Goal: Task Accomplishment & Management: Use online tool/utility

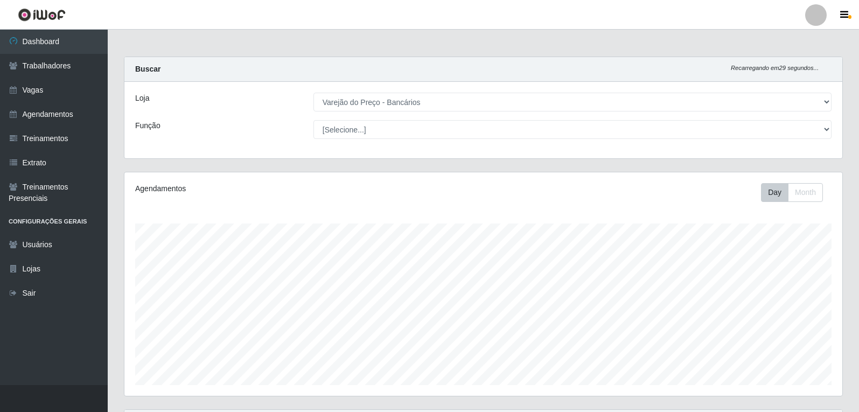
select select "157"
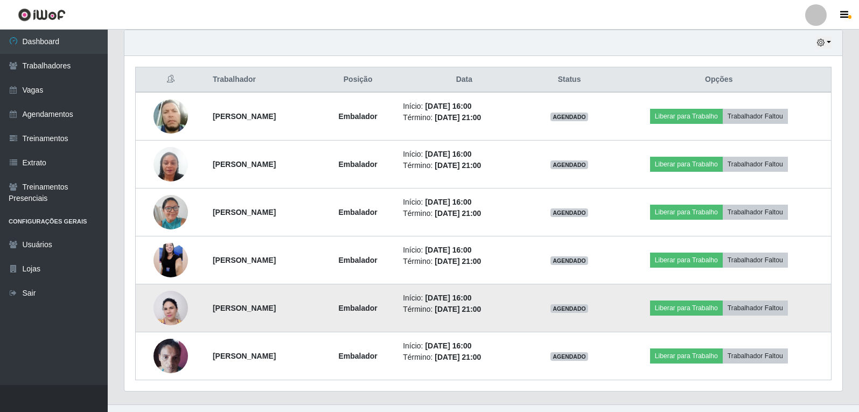
scroll to position [399, 0]
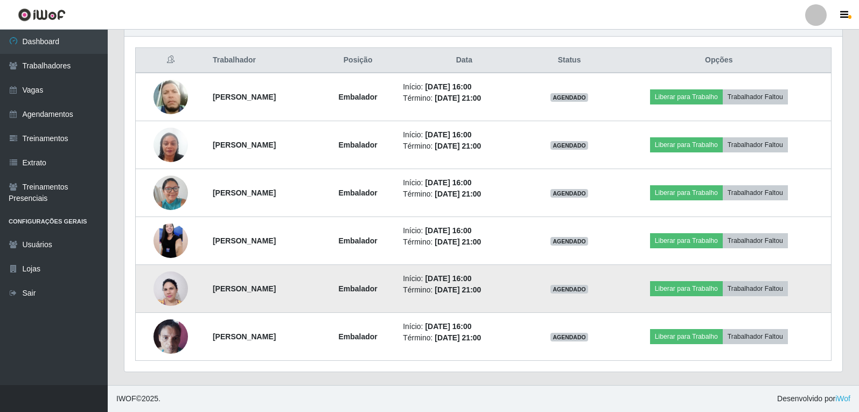
click at [673, 271] on td "Liberar para Trabalho Trabalhador Faltou" at bounding box center [719, 289] width 224 height 48
click at [684, 288] on button "Liberar para Trabalho" at bounding box center [686, 288] width 73 height 15
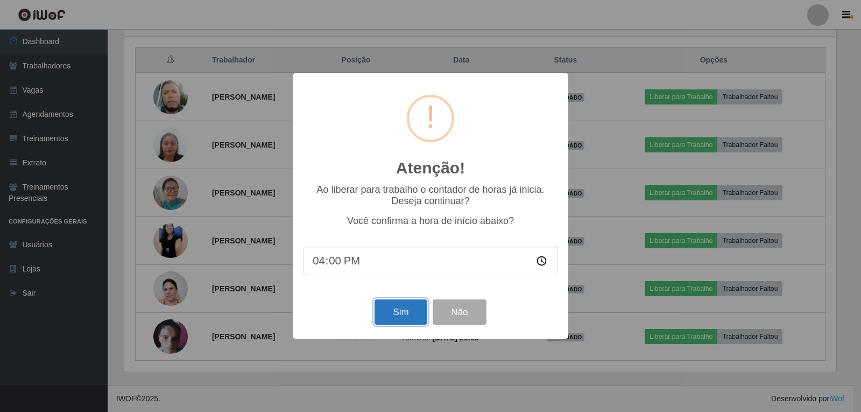
click at [394, 320] on button "Sim" at bounding box center [401, 311] width 52 height 25
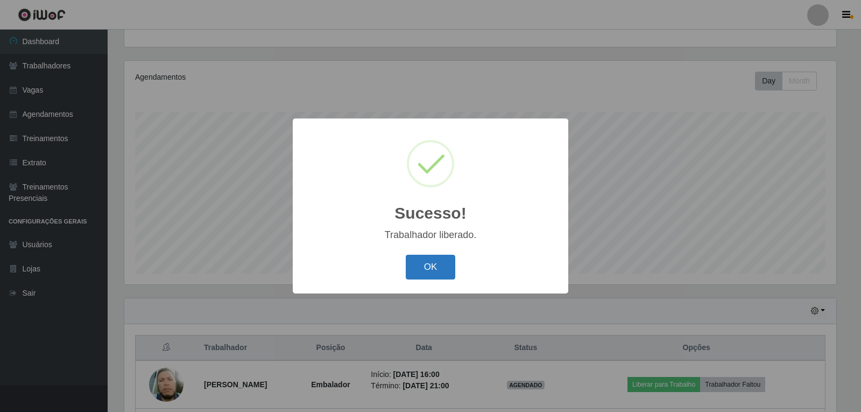
click at [433, 277] on button "OK" at bounding box center [431, 267] width 50 height 25
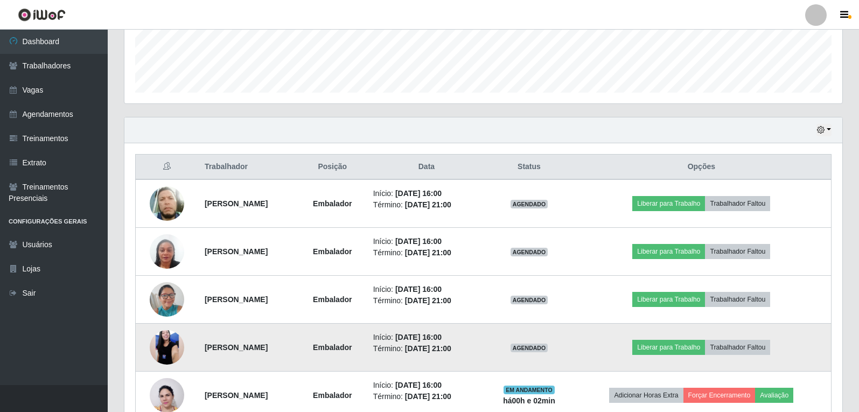
scroll to position [327, 0]
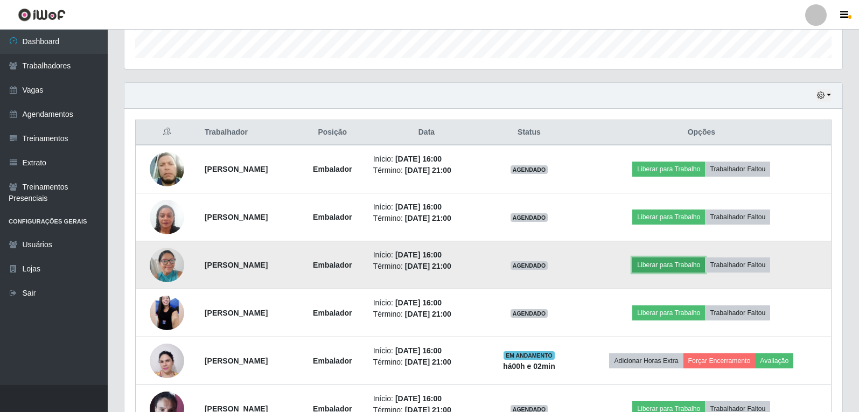
click at [652, 263] on button "Liberar para Trabalho" at bounding box center [668, 264] width 73 height 15
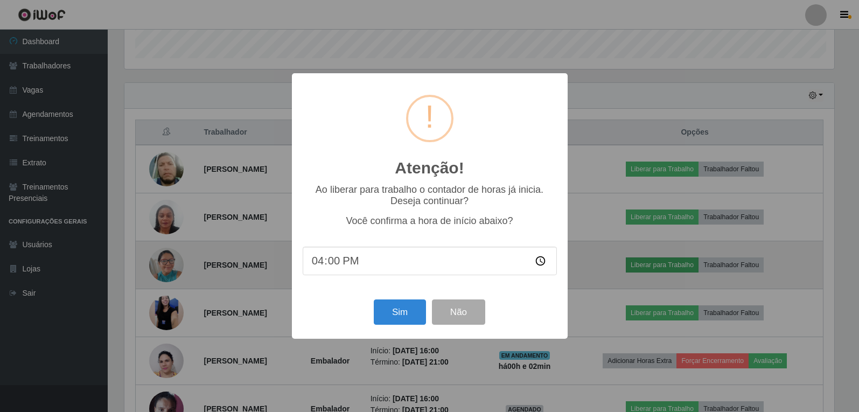
scroll to position [223, 712]
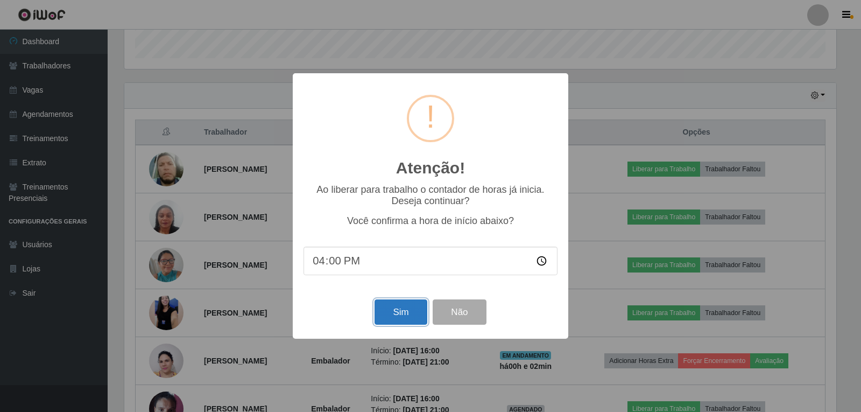
click at [397, 320] on button "Sim" at bounding box center [401, 311] width 52 height 25
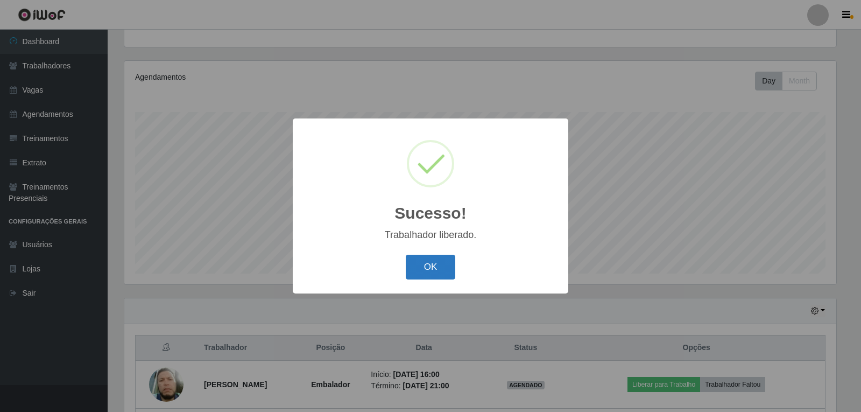
click at [429, 268] on button "OK" at bounding box center [431, 267] width 50 height 25
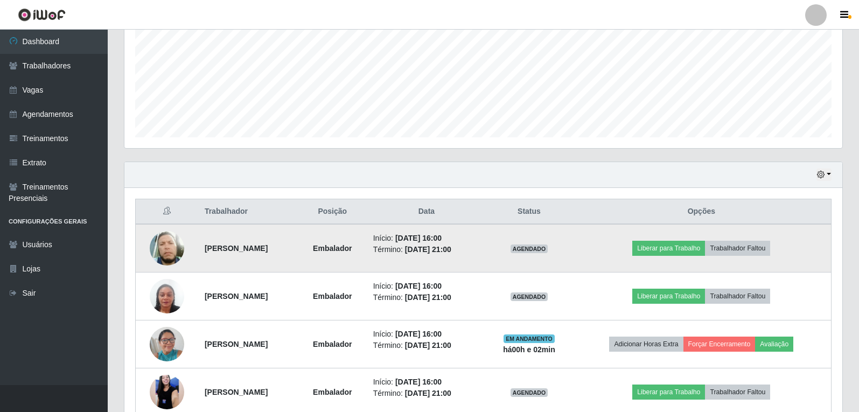
scroll to position [273, 0]
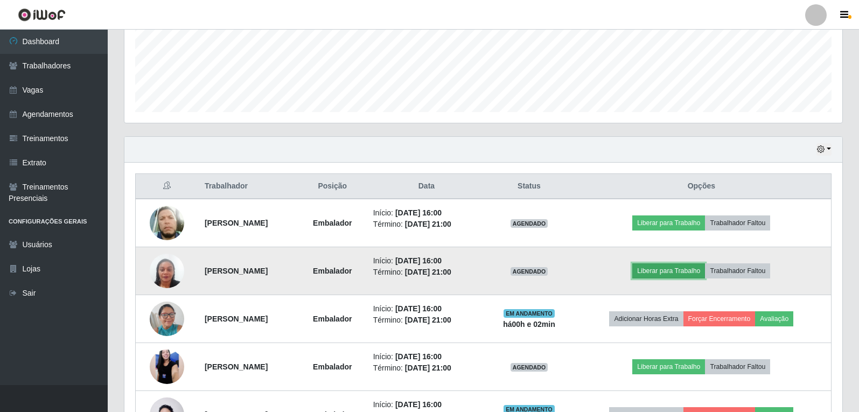
click at [703, 270] on button "Liberar para Trabalho" at bounding box center [668, 270] width 73 height 15
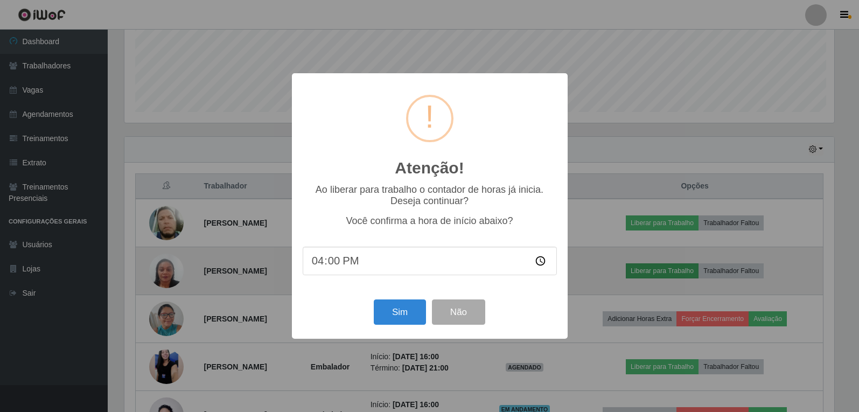
scroll to position [223, 712]
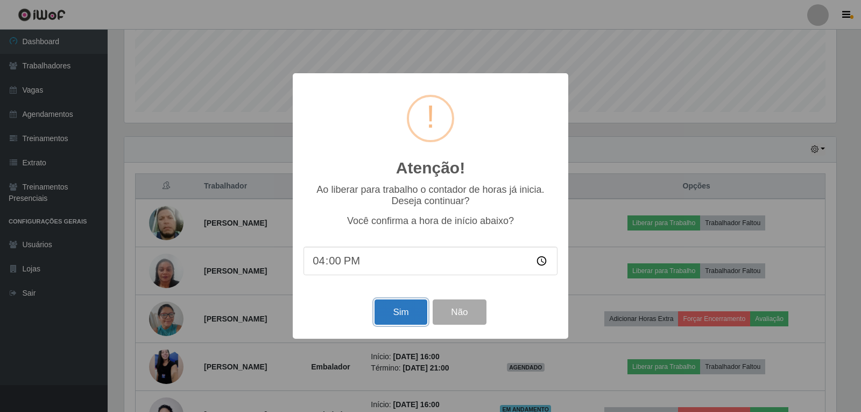
click at [398, 310] on button "Sim" at bounding box center [401, 311] width 52 height 25
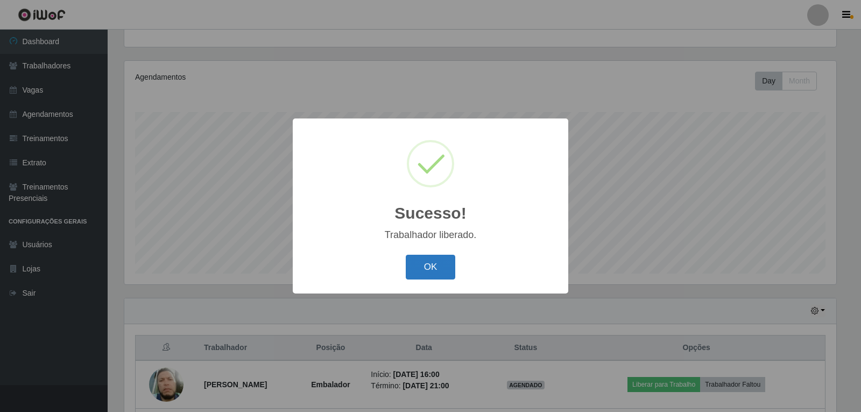
click at [432, 263] on button "OK" at bounding box center [431, 267] width 50 height 25
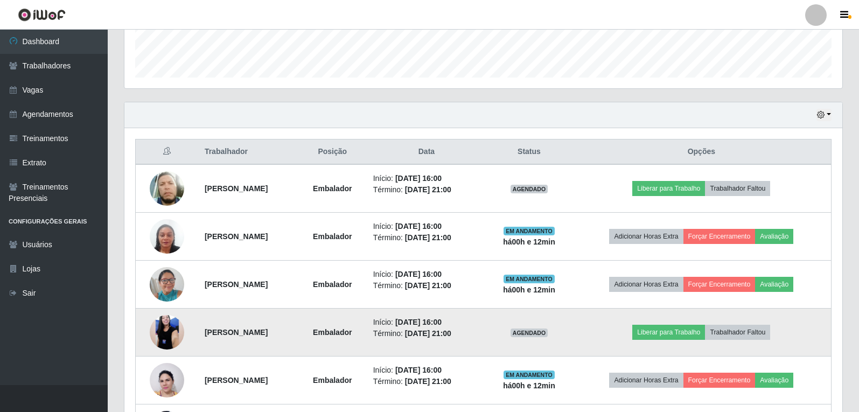
scroll to position [327, 0]
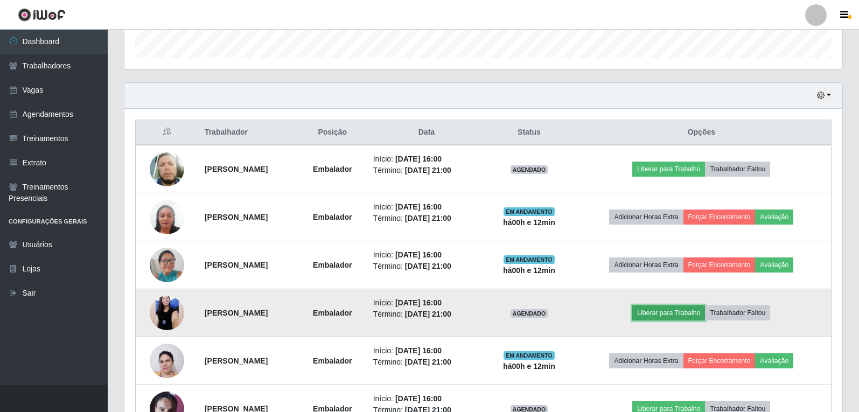
click at [699, 314] on button "Liberar para Trabalho" at bounding box center [668, 312] width 73 height 15
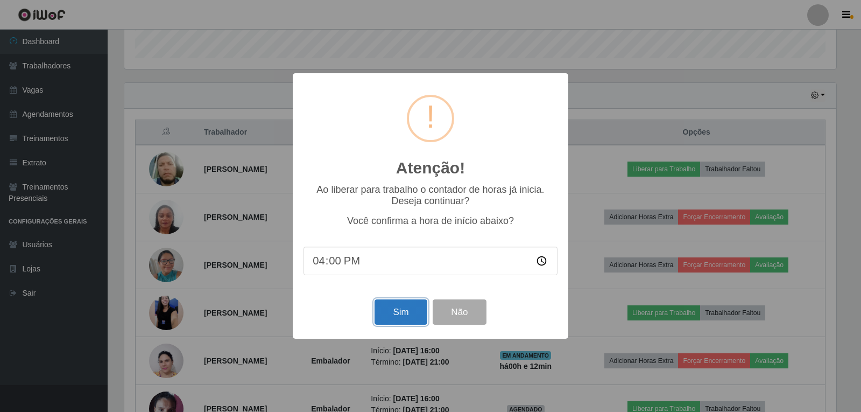
click at [405, 310] on button "Sim" at bounding box center [401, 311] width 52 height 25
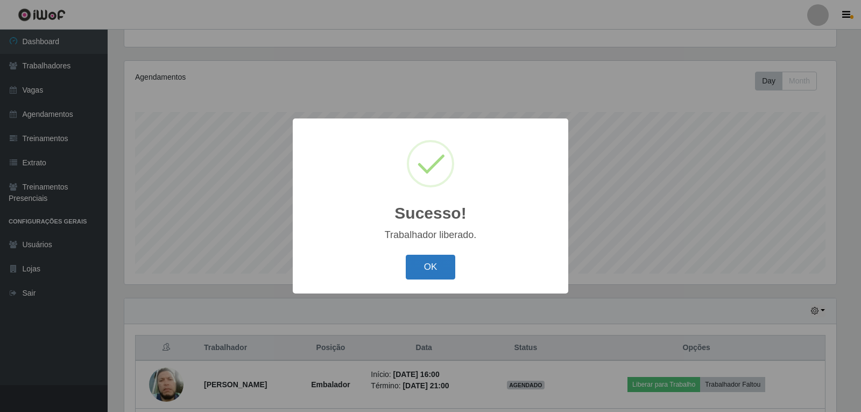
click at [433, 258] on button "OK" at bounding box center [431, 267] width 50 height 25
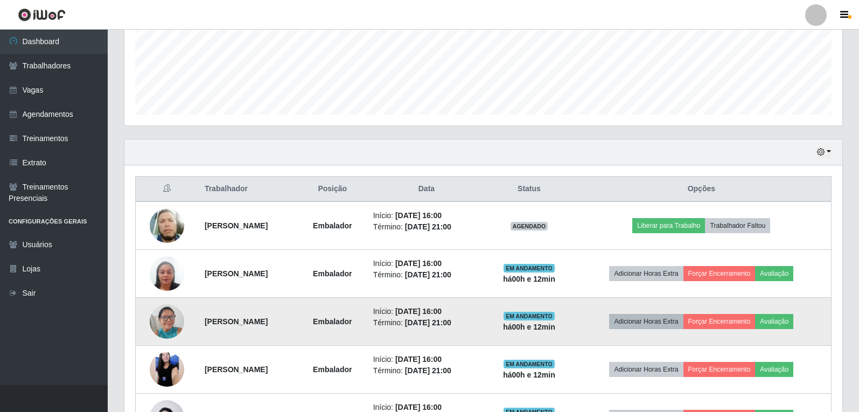
scroll to position [327, 0]
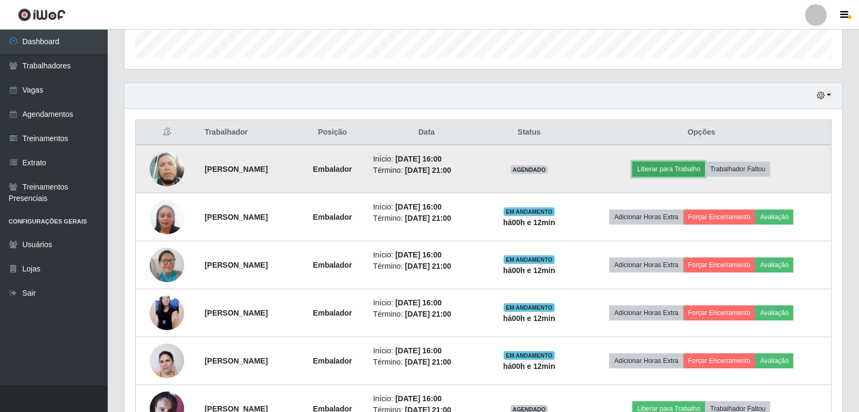
click at [692, 170] on button "Liberar para Trabalho" at bounding box center [668, 169] width 73 height 15
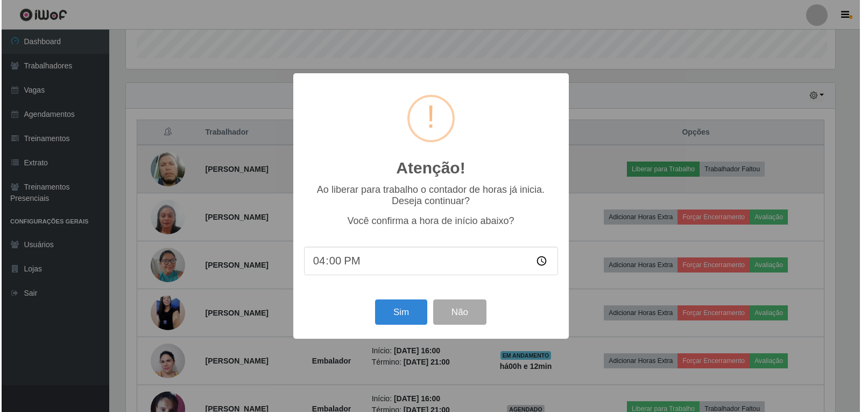
scroll to position [223, 712]
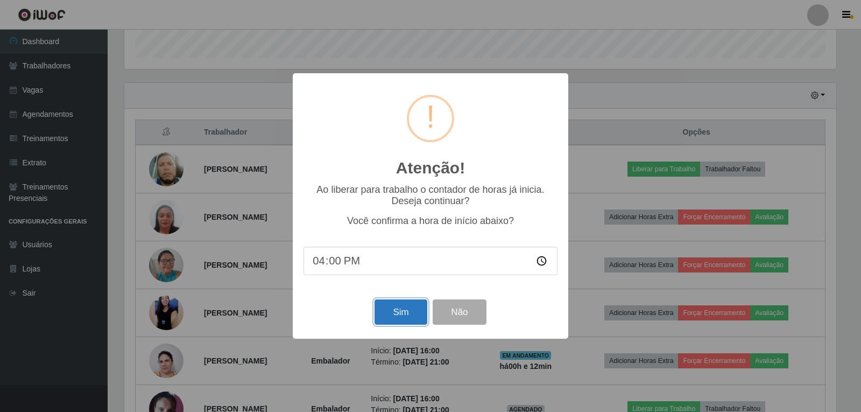
click at [407, 320] on button "Sim" at bounding box center [401, 311] width 52 height 25
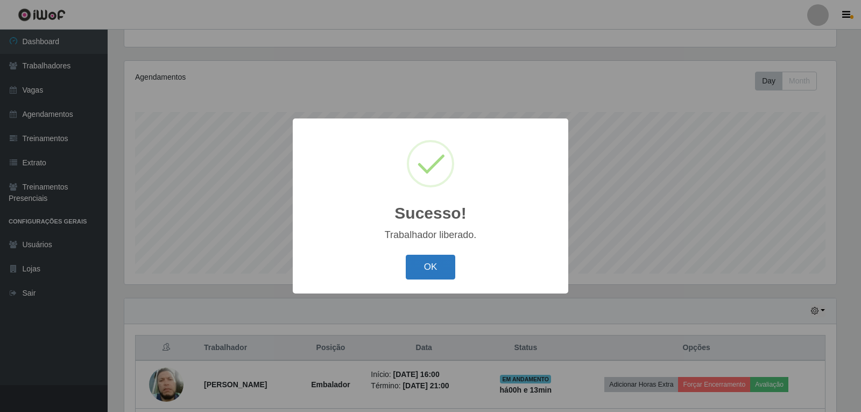
click at [427, 277] on button "OK" at bounding box center [431, 267] width 50 height 25
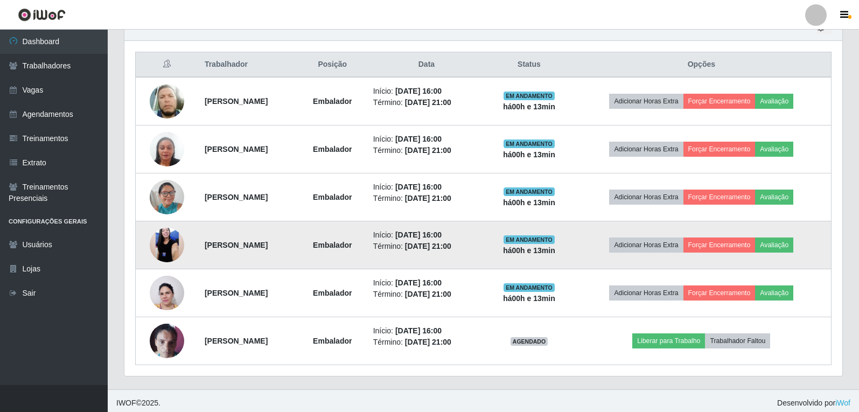
scroll to position [399, 0]
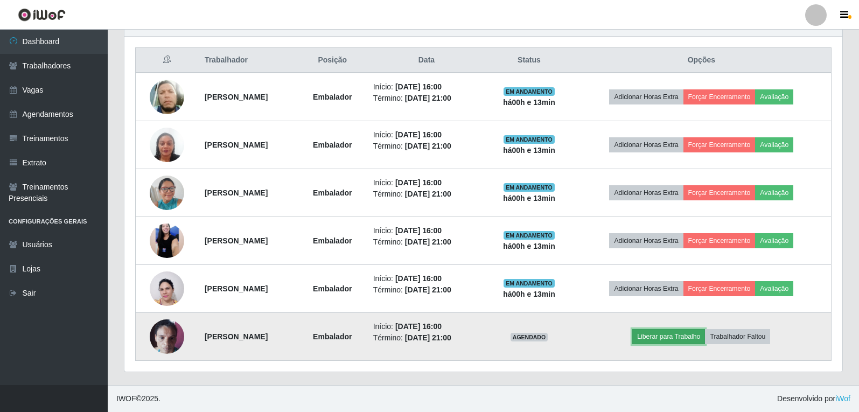
click at [689, 331] on button "Liberar para Trabalho" at bounding box center [668, 336] width 73 height 15
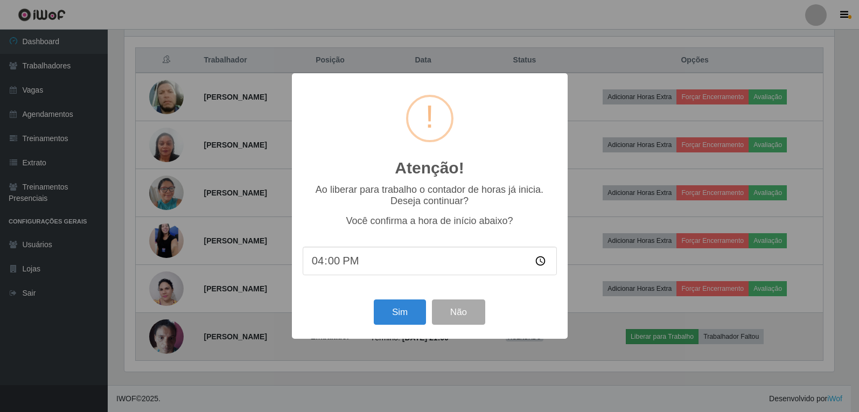
scroll to position [223, 712]
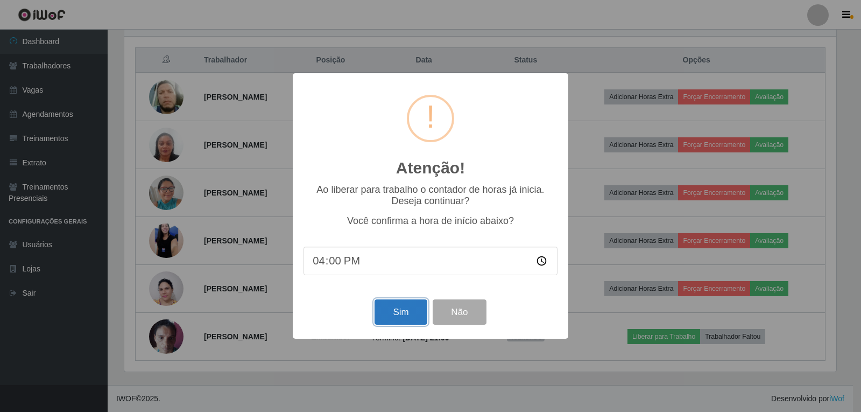
click at [409, 308] on button "Sim" at bounding box center [401, 311] width 52 height 25
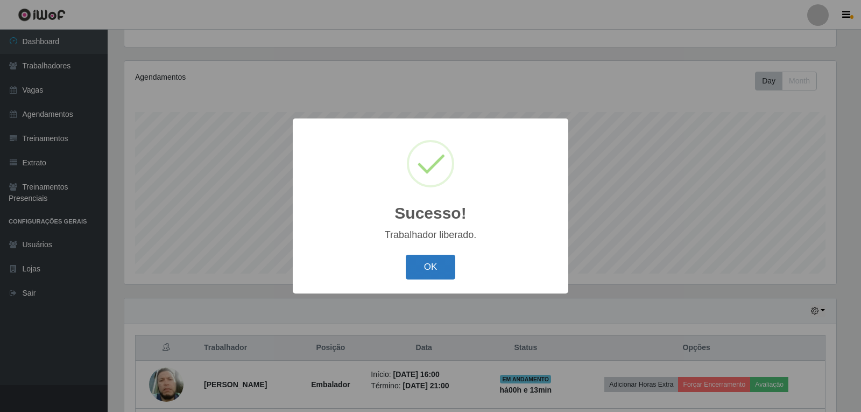
click at [420, 261] on button "OK" at bounding box center [431, 267] width 50 height 25
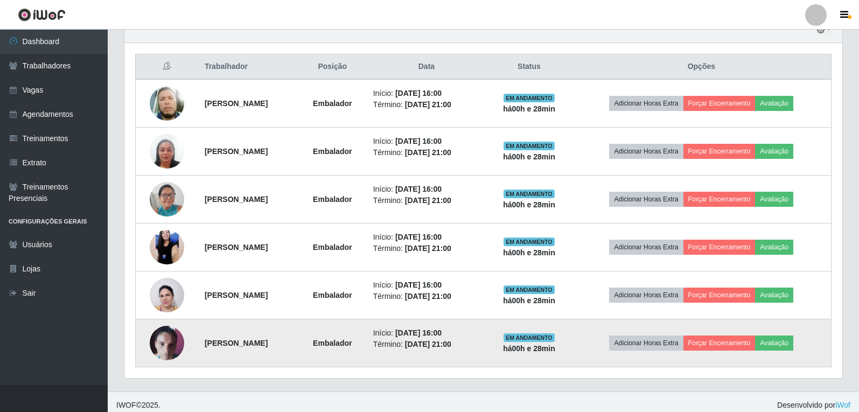
scroll to position [399, 0]
